Goal: Information Seeking & Learning: Find contact information

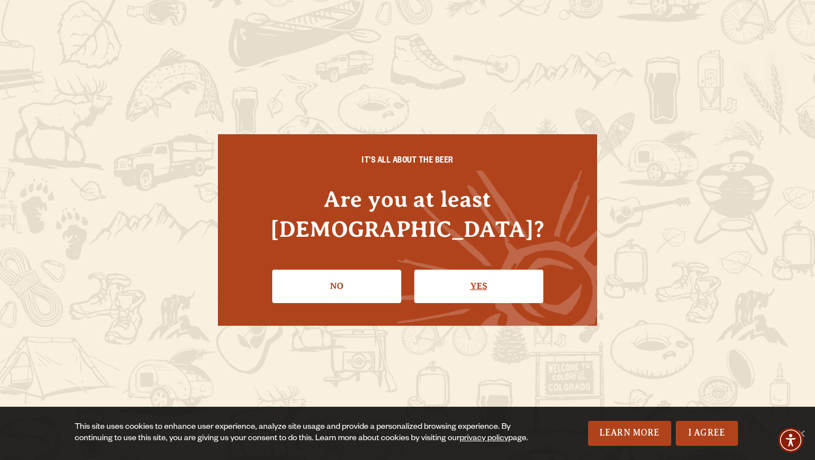
click at [426, 269] on link "Yes" at bounding box center [478, 285] width 129 height 33
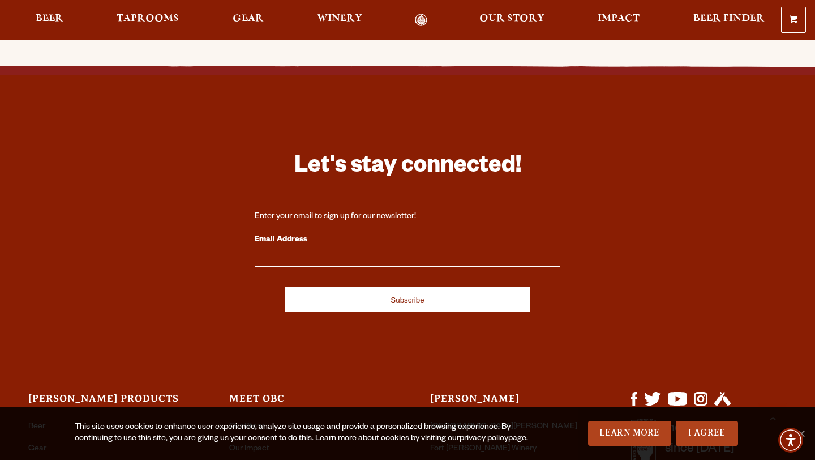
scroll to position [3201, 0]
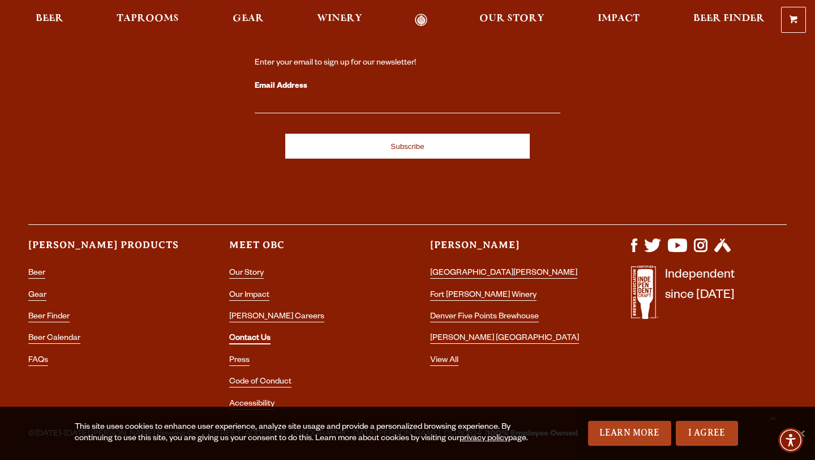
click at [242, 334] on link "Contact Us" at bounding box center [249, 339] width 41 height 10
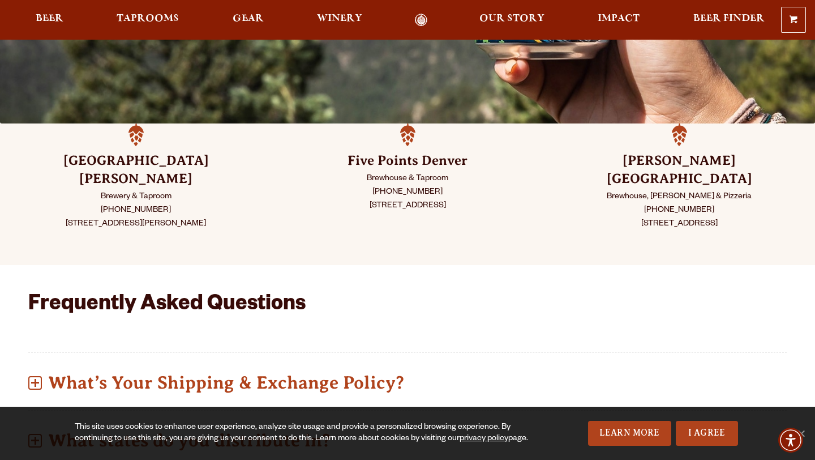
scroll to position [243, 0]
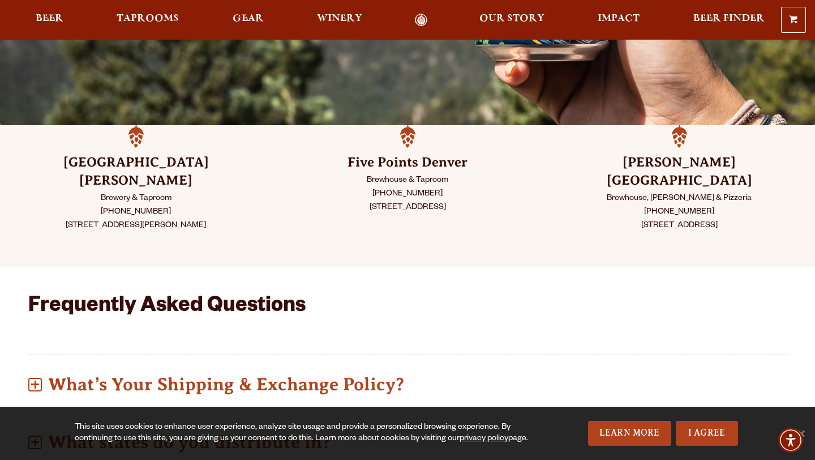
drag, startPoint x: 166, startPoint y: 196, endPoint x: 106, endPoint y: 196, distance: 60.6
click at [106, 196] on p "Brewery & Taproom [PHONE_NUMBER] [STREET_ADDRESS][PERSON_NAME]" at bounding box center [135, 212] width 215 height 41
copy p "[PHONE_NUMBER]"
